Goal: Information Seeking & Learning: Learn about a topic

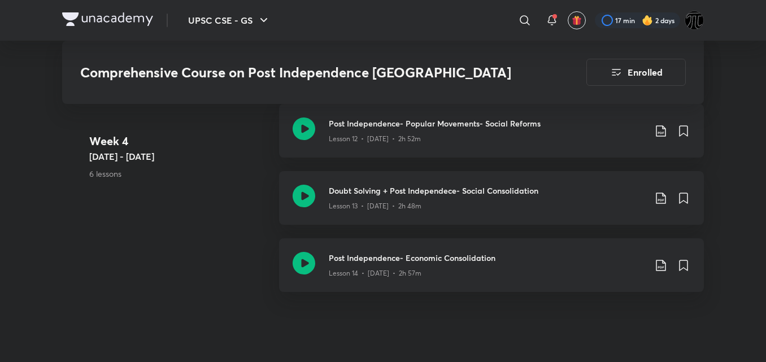
scroll to position [1647, 0]
